Goal: Information Seeking & Learning: Learn about a topic

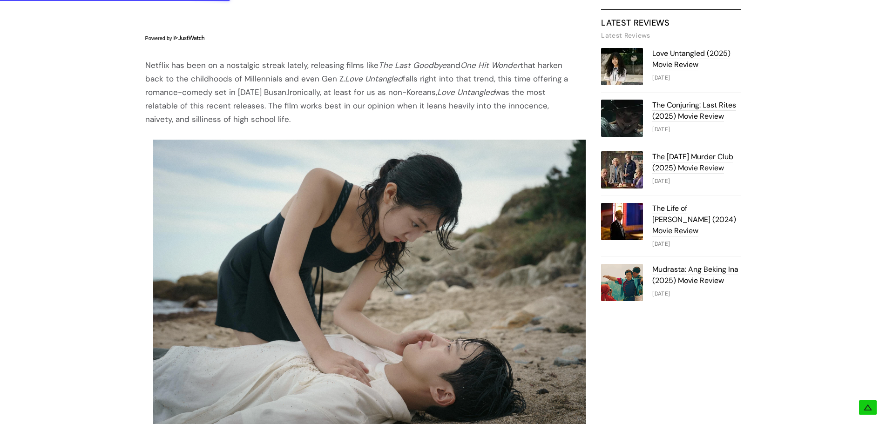
scroll to position [605, 0]
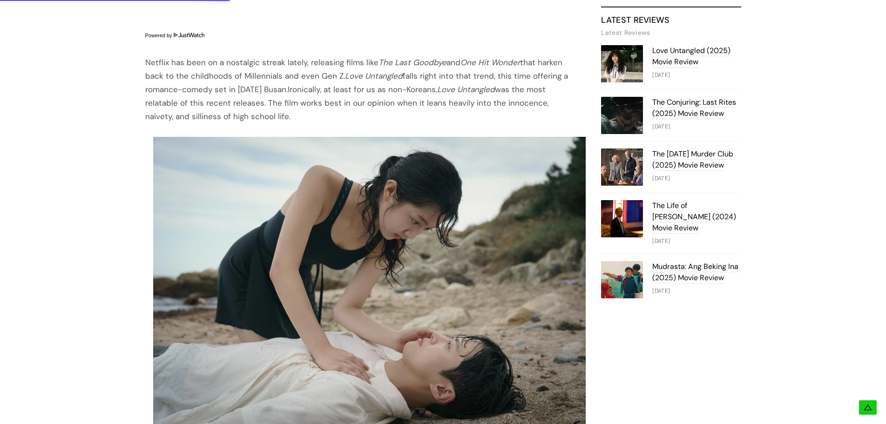
click at [158, 65] on div "Netflix has been on a nostalgic streak lately, releasing films like The Last Go…" at bounding box center [361, 89] width 433 height 67
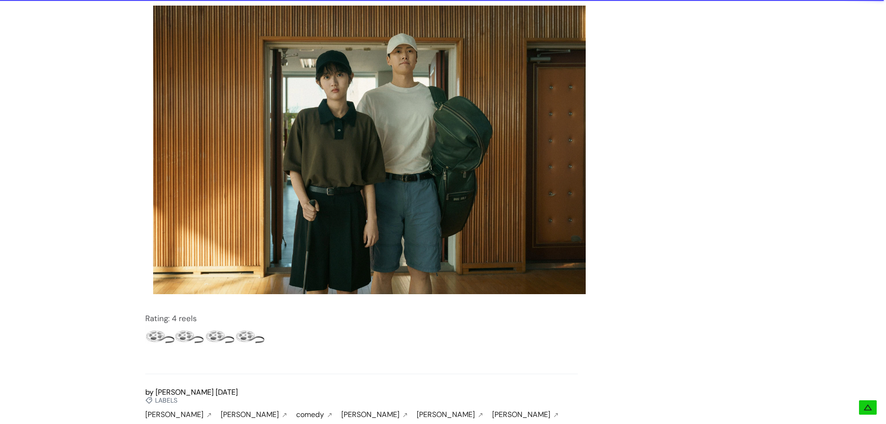
scroll to position [1814, 0]
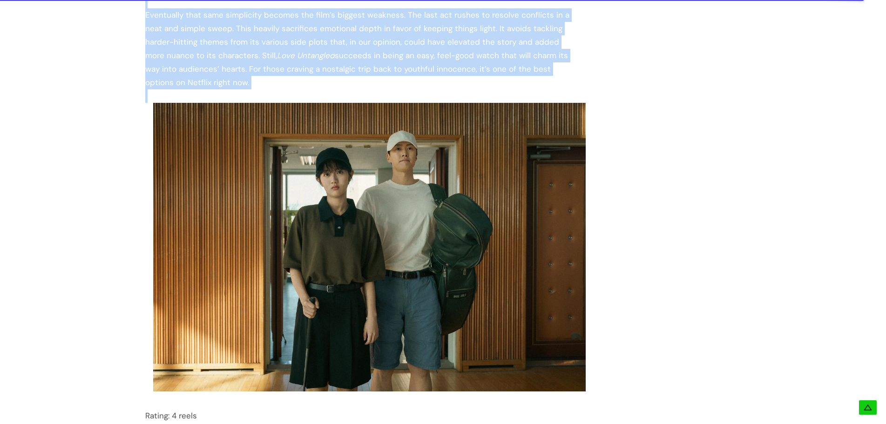
drag, startPoint x: 144, startPoint y: 62, endPoint x: 443, endPoint y: 76, distance: 299.5
copy div "Loremip dol sita co a elitseddo eiusmo tempor, incididun utlab etdo Mag Aliq En…"
